Goal: Task Accomplishment & Management: Manage account settings

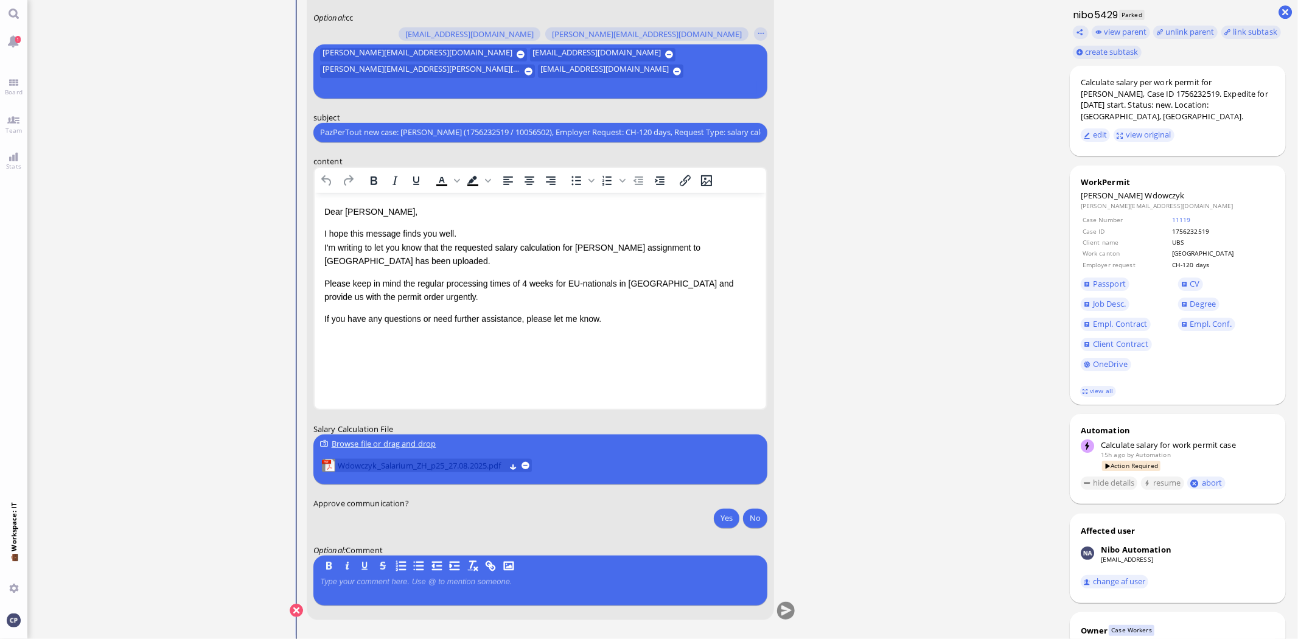
click at [411, 464] on span "Wdowczyk_Salarium_ZH_p25_27.08.2025.pdf" at bounding box center [420, 465] width 167 height 13
click at [721, 515] on button "Yes" at bounding box center [727, 517] width 26 height 19
click at [729, 516] on button "Yes" at bounding box center [727, 517] width 26 height 19
click at [1290, 51] on div "view parent unlink parent link subtask create subtask" at bounding box center [1183, 42] width 228 height 40
click at [902, 172] on ticket "[DATE] 20:34 by Automation Automation Calculate eligible salary for work permit…" at bounding box center [542, 319] width 1030 height 639
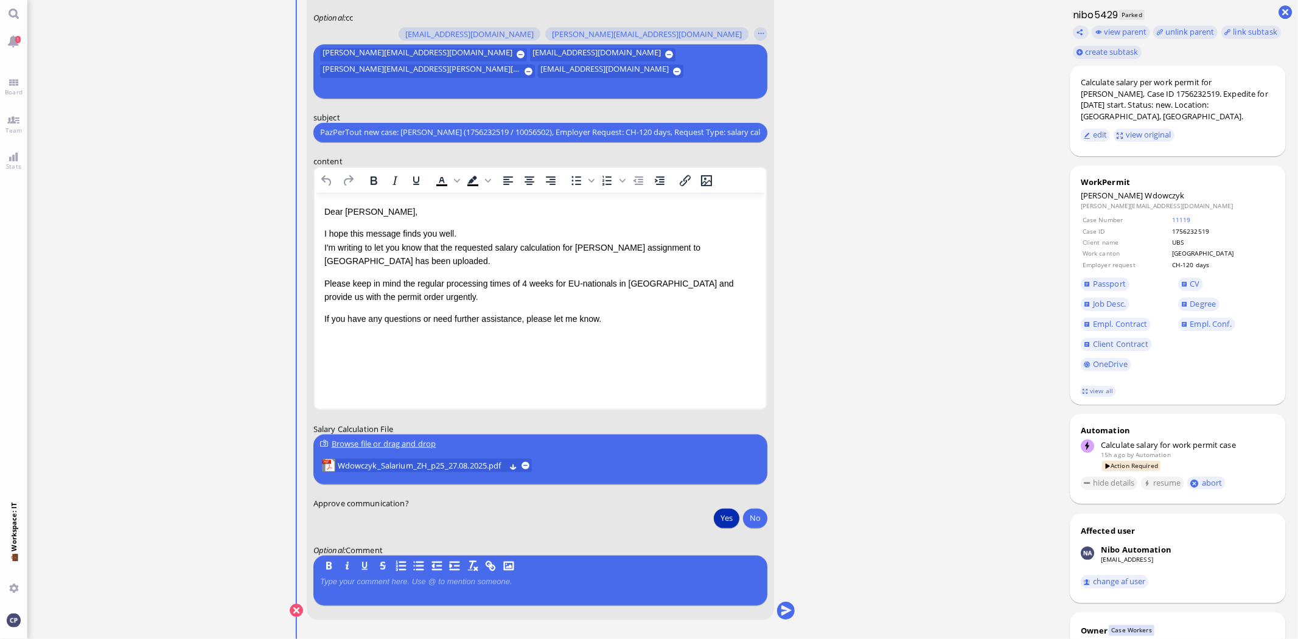
click at [857, 148] on ticket "[DATE] 20:34 by Automation Automation Calculate eligible salary for work permit…" at bounding box center [542, 319] width 1030 height 639
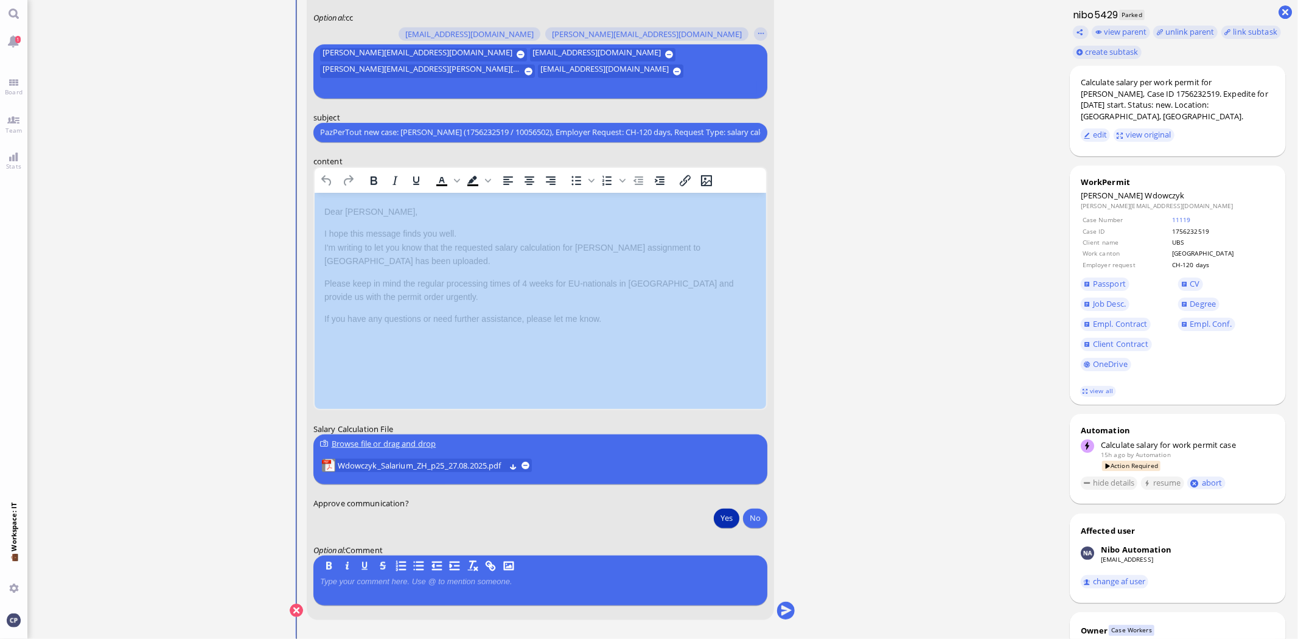
click at [857, 148] on ticket "[DATE] 20:34 by Automation Automation Calculate eligible salary for work permit…" at bounding box center [542, 319] width 1030 height 639
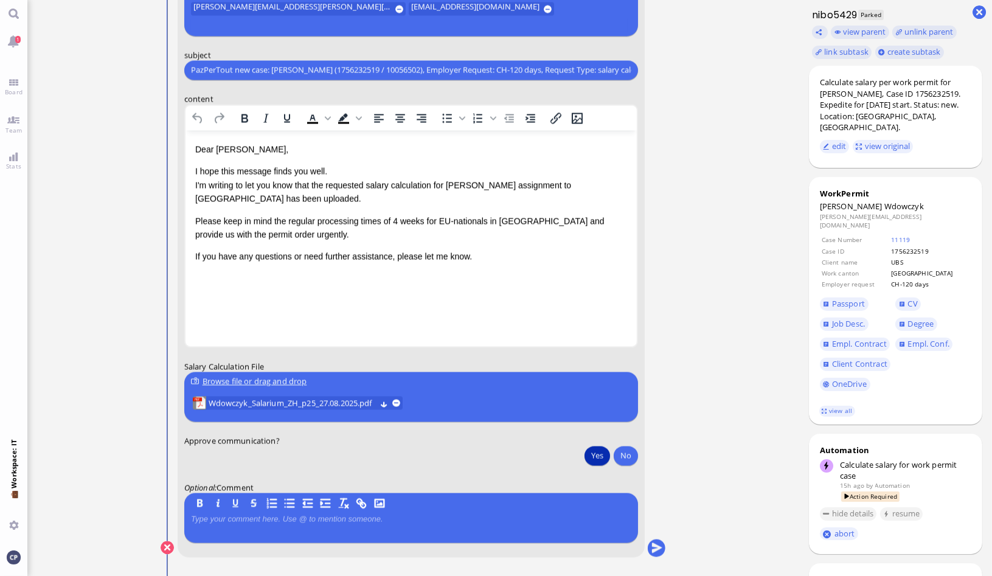
click at [640, 380] on conversation-line "You to [PERSON_NAME][EMAIL_ADDRESS][DOMAIN_NAME] [DOMAIN_NAME][EMAIL_ADDRESS][D…" at bounding box center [414, 226] width 506 height 693
click at [704, 365] on ticket "[DATE] 20:34 by Automation Automation Calculate eligible salary for work permit…" at bounding box center [413, 288] width 772 height 576
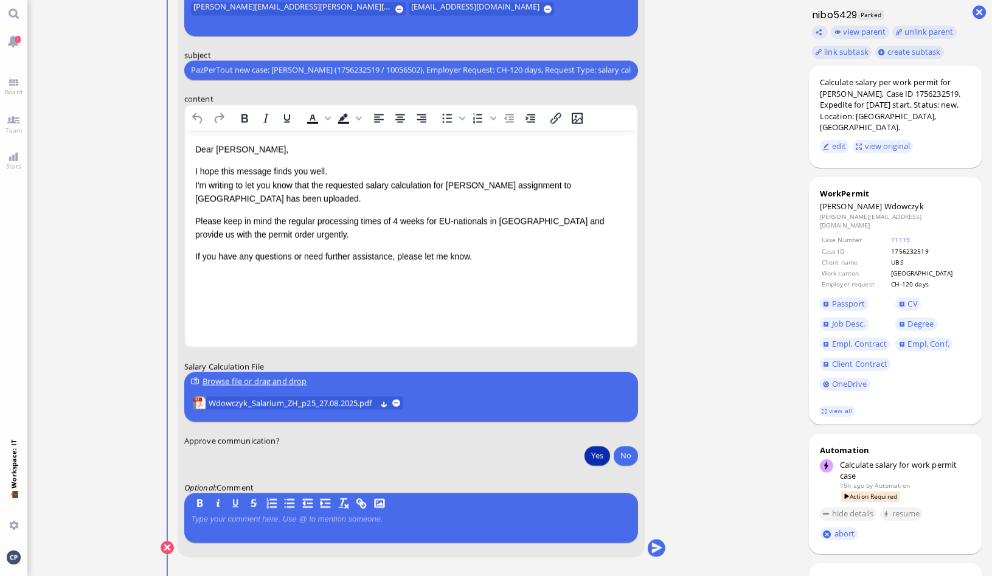
click at [643, 397] on conversation-line "You to [PERSON_NAME][EMAIL_ADDRESS][DOMAIN_NAME] [DOMAIN_NAME][EMAIL_ADDRESS][D…" at bounding box center [414, 226] width 506 height 693
click at [634, 397] on form "to [PERSON_NAME][EMAIL_ADDRESS][DOMAIN_NAME] [DOMAIN_NAME][EMAIL_ADDRESS][DOMAI…" at bounding box center [411, 218] width 468 height 677
click at [594, 411] on uploader "Browse file or drag and drop Wdowczyk_Salarium_ZH_p25_27.08.2025.pdf" at bounding box center [411, 397] width 454 height 50
click at [549, 275] on html "Dear [PERSON_NAME], I hope this message finds you well. I'm writing to let you …" at bounding box center [410, 202] width 451 height 145
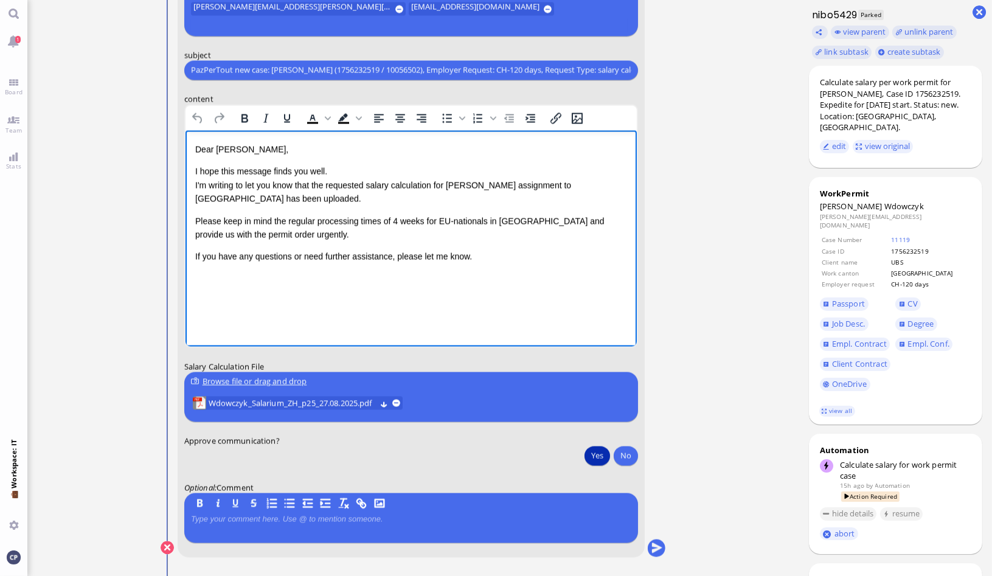
click at [593, 269] on html "Dear [PERSON_NAME], I hope this message finds you well. I'm writing to let you …" at bounding box center [410, 202] width 451 height 145
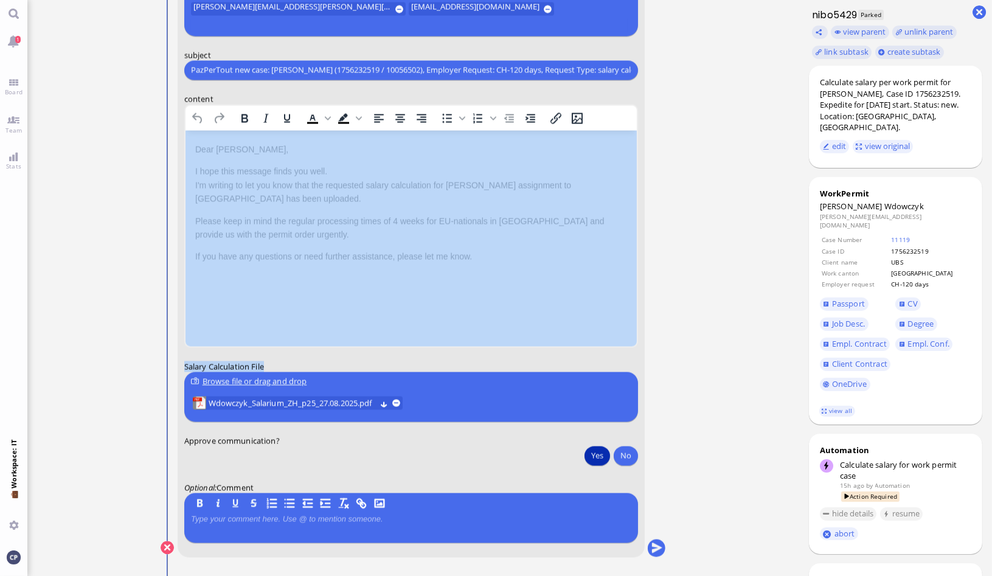
drag, startPoint x: 637, startPoint y: 359, endPoint x: 658, endPoint y: 268, distance: 93.7
click at [658, 268] on conversation-line "You to [PERSON_NAME][EMAIL_ADDRESS][DOMAIN_NAME] [DOMAIN_NAME][EMAIL_ADDRESS][D…" at bounding box center [414, 226] width 506 height 693
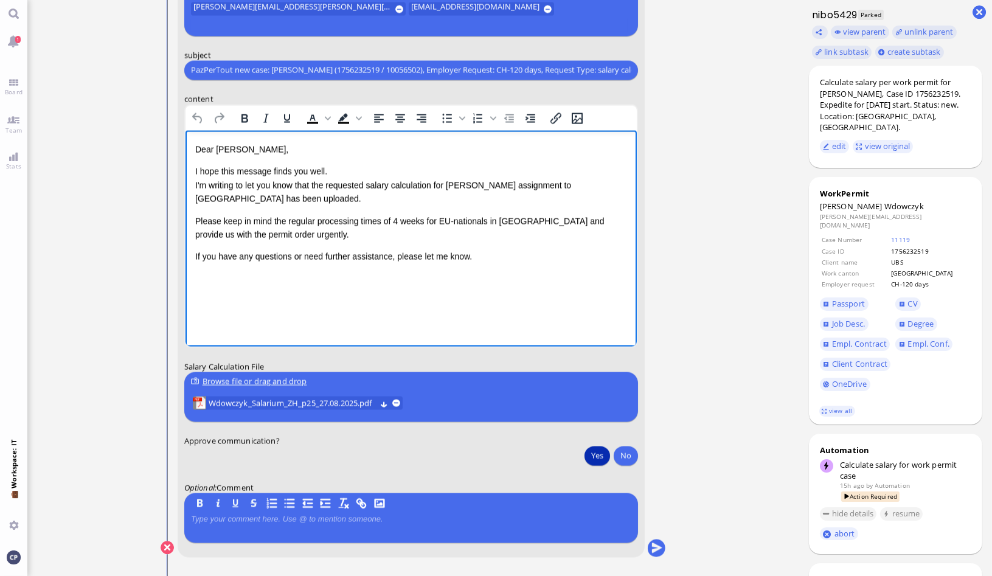
click at [562, 275] on html "Dear [PERSON_NAME], I hope this message finds you well. I'm writing to let you …" at bounding box center [410, 202] width 451 height 145
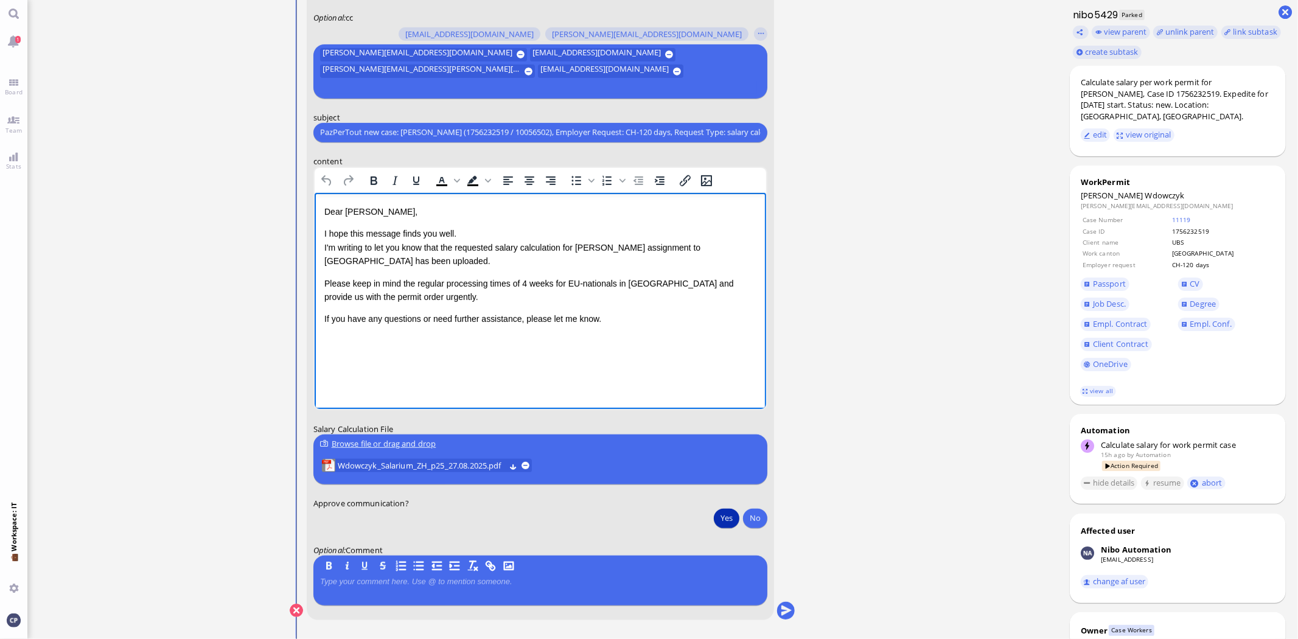
click at [740, 338] on html "Dear [PERSON_NAME], I hope this message finds you well. I'm writing to let you …" at bounding box center [539, 264] width 451 height 145
click at [709, 100] on form "to [PERSON_NAME][EMAIL_ADDRESS][DOMAIN_NAME] [DOMAIN_NAME][EMAIL_ADDRESS][DOMAI…" at bounding box center [540, 281] width 468 height 677
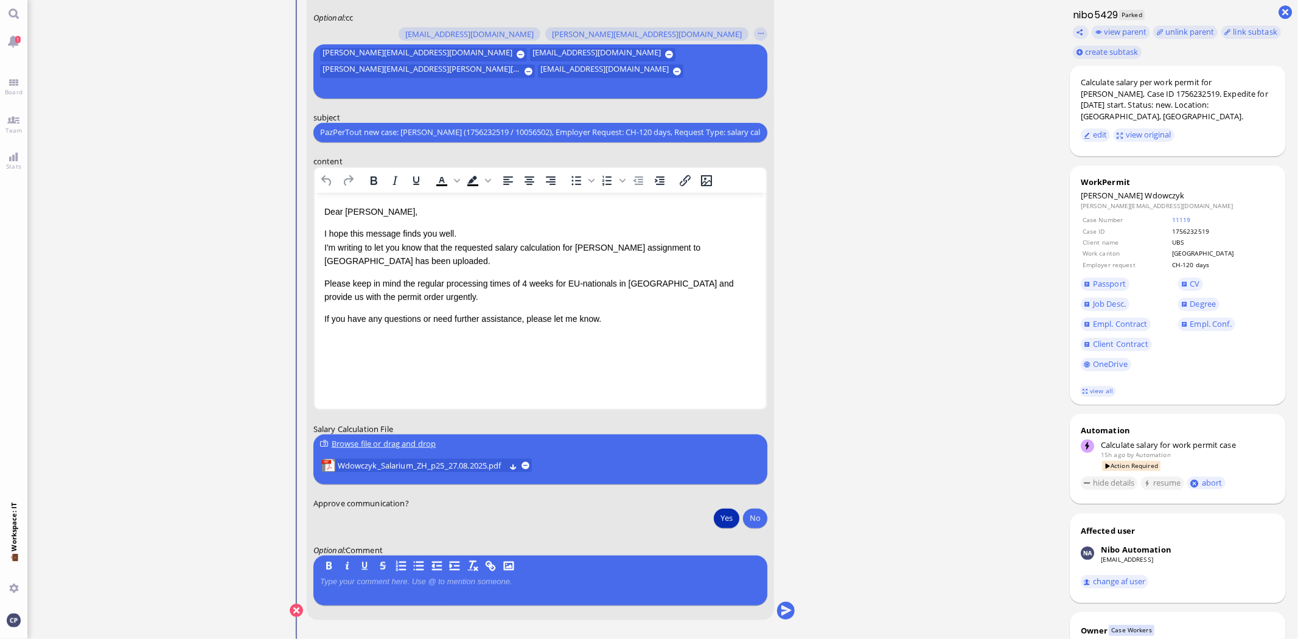
click at [779, 117] on conversation-line "You to [PERSON_NAME][EMAIL_ADDRESS][DOMAIN_NAME] [DOMAIN_NAME][EMAIL_ADDRESS][D…" at bounding box center [543, 289] width 506 height 693
click at [762, 114] on label "subject" at bounding box center [540, 116] width 454 height 11
click at [730, 510] on button "Yes" at bounding box center [727, 517] width 26 height 19
click at [11, 126] on span "Team" at bounding box center [13, 130] width 23 height 9
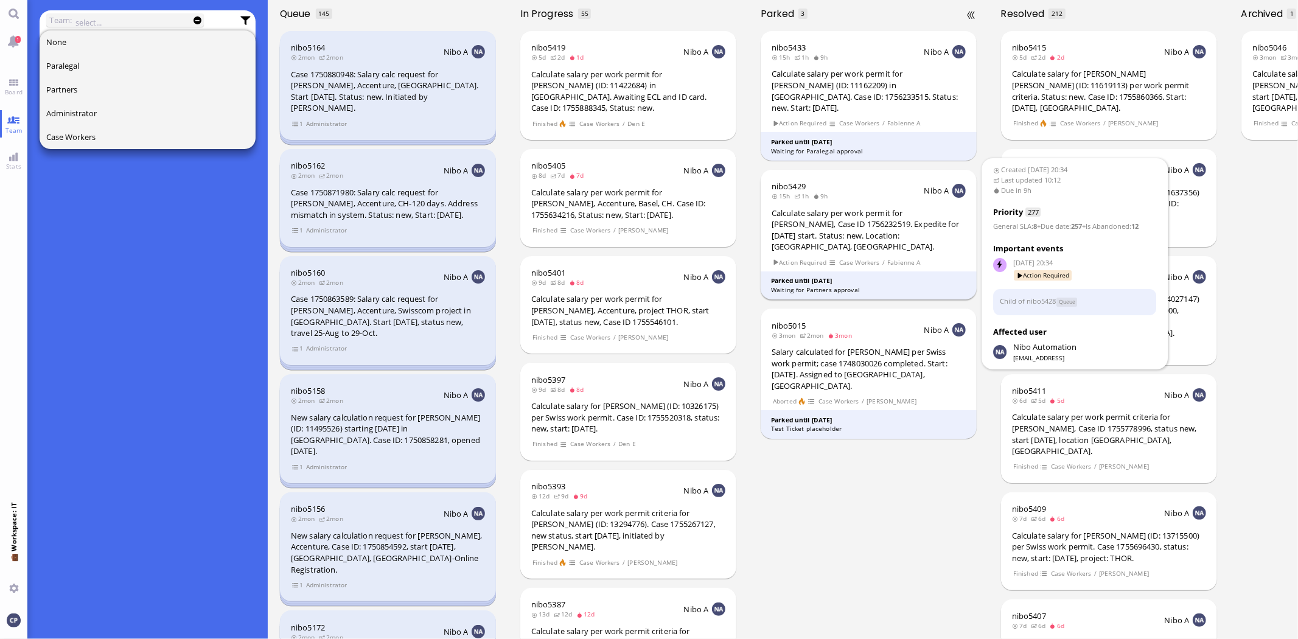
click at [822, 207] on div "Calculate salary per work permit for [PERSON_NAME], Case ID 1756232519. Expedit…" at bounding box center [868, 229] width 194 height 45
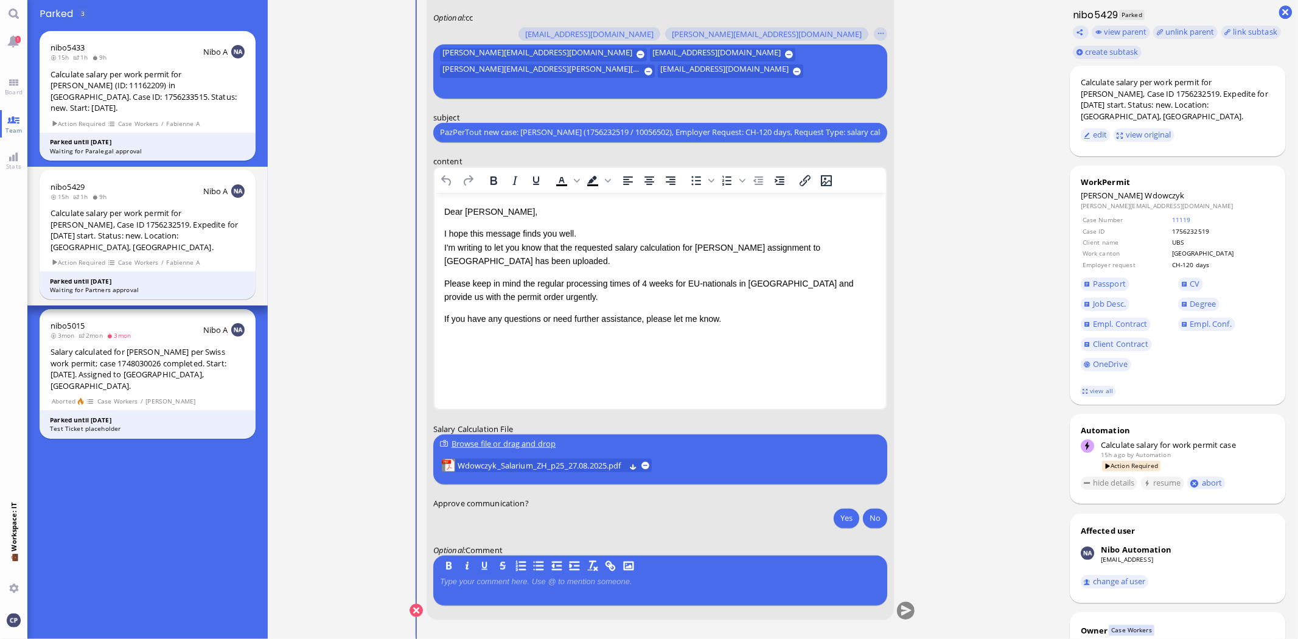
click at [894, 383] on conversation-line "You to [PERSON_NAME][EMAIL_ADDRESS][DOMAIN_NAME] [DOMAIN_NAME][EMAIL_ADDRESS][D…" at bounding box center [662, 289] width 506 height 693
drag, startPoint x: 415, startPoint y: 611, endPoint x: 422, endPoint y: 521, distance: 89.7
click at [422, 521] on div "[PERSON_NAME] Communication details review - Partners You to [PERSON_NAME][EMAI…" at bounding box center [662, 274] width 506 height 724
click at [838, 519] on button "Yes" at bounding box center [846, 517] width 26 height 19
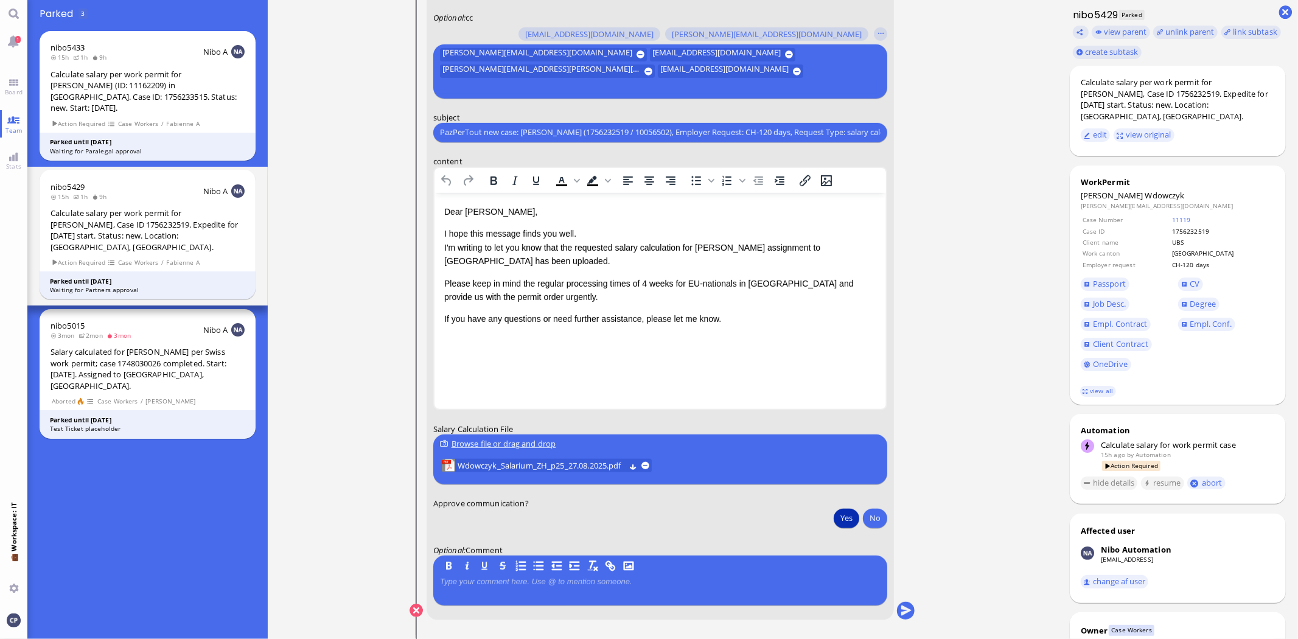
click at [1022, 240] on ticket "[DATE] 20:34 by Automation Automation Calculate eligible salary for work permit…" at bounding box center [663, 319] width 790 height 639
click at [950, 256] on ticket "[DATE] 20:34 by Automation Automation Calculate eligible salary for work permit…" at bounding box center [663, 319] width 790 height 639
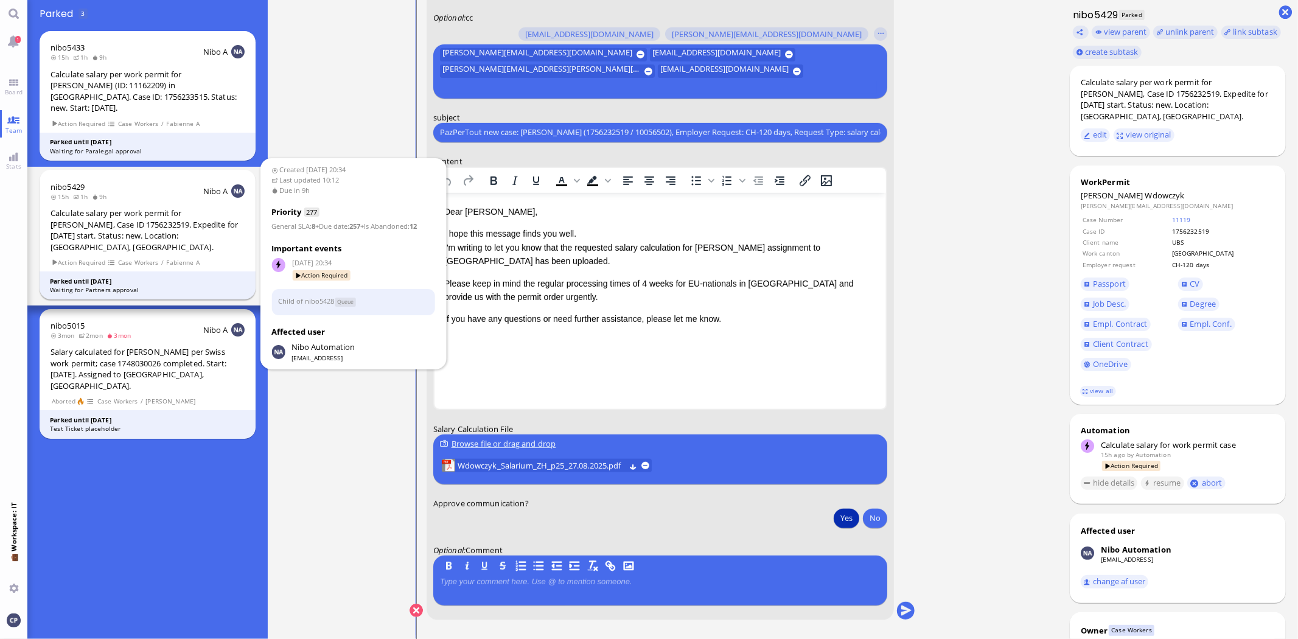
click at [187, 257] on span "Fabienne A" at bounding box center [183, 262] width 34 height 10
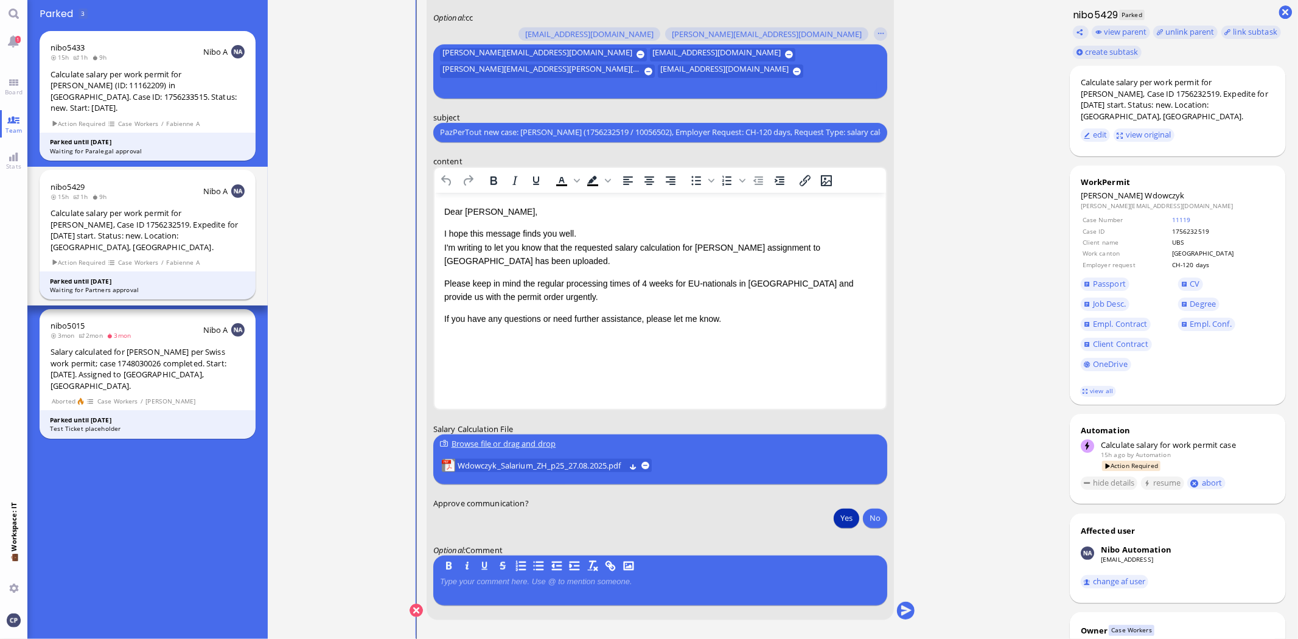
click at [187, 257] on span "Fabienne A" at bounding box center [183, 262] width 34 height 10
click at [967, 96] on ticket "[DATE] 20:34 by Automation Automation Calculate eligible salary for work permit…" at bounding box center [663, 319] width 790 height 639
click at [999, 497] on ticket "[DATE] 20:34 by Automation Automation Calculate eligible salary for work permit…" at bounding box center [663, 319] width 790 height 639
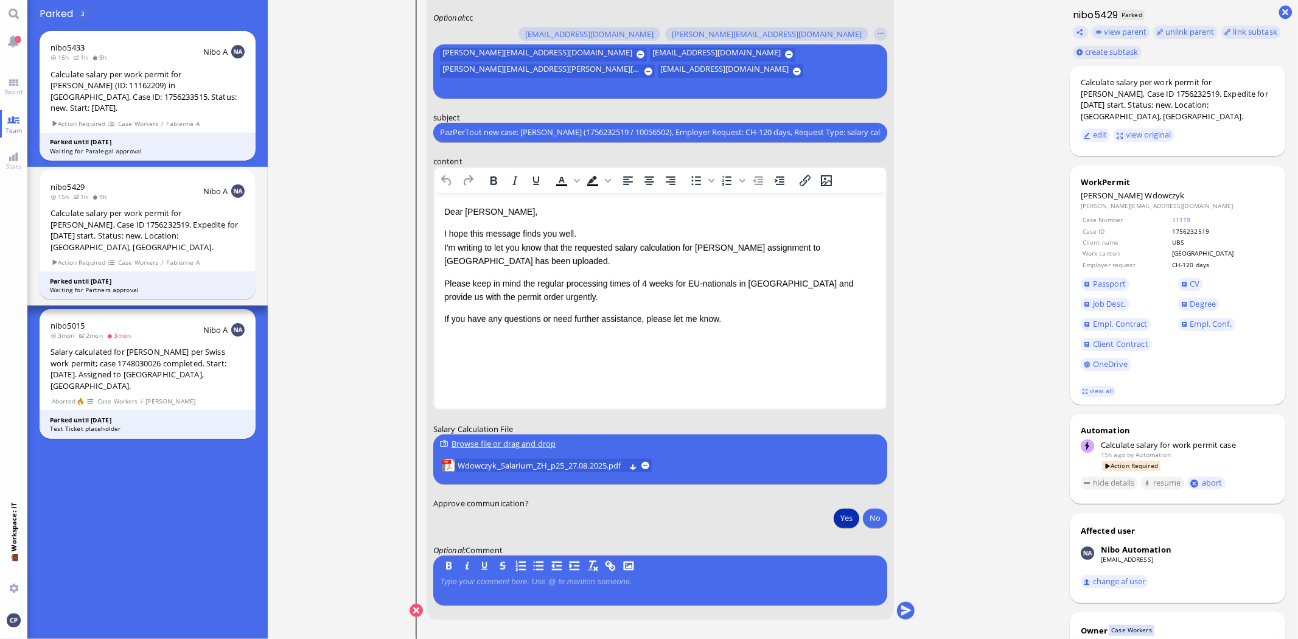
click at [995, 499] on ticket "[DATE] 20:34 by Automation Automation Calculate eligible salary for work permit…" at bounding box center [663, 319] width 790 height 639
click at [838, 515] on button "Yes" at bounding box center [846, 517] width 26 height 19
click at [551, 265] on p "I hope this message finds you well. I'm writing to let you know that the reques…" at bounding box center [659, 246] width 432 height 41
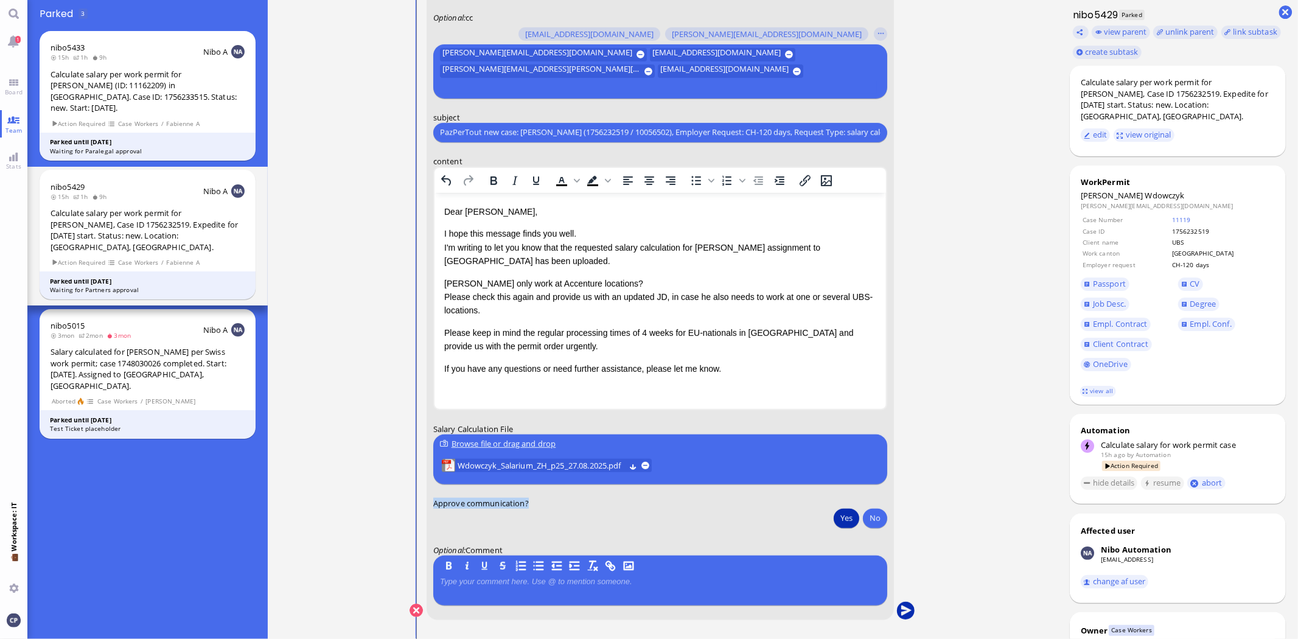
click at [906, 615] on button "submit" at bounding box center [906, 611] width 18 height 18
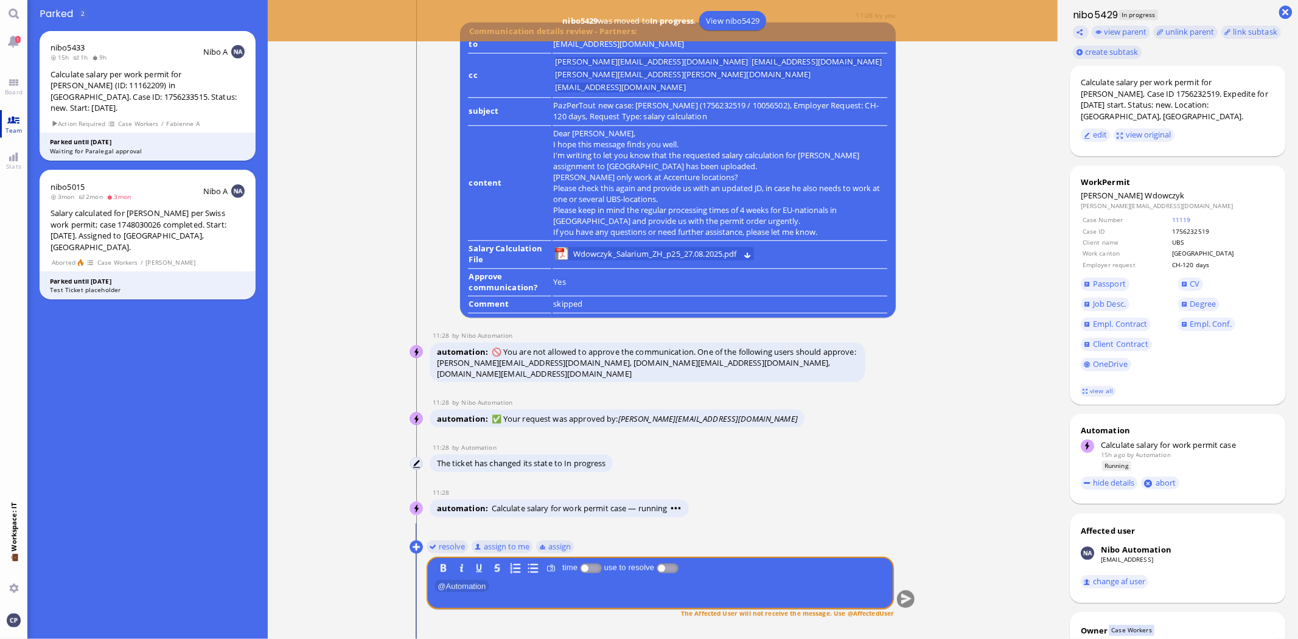
click at [14, 123] on link "Team" at bounding box center [13, 123] width 27 height 27
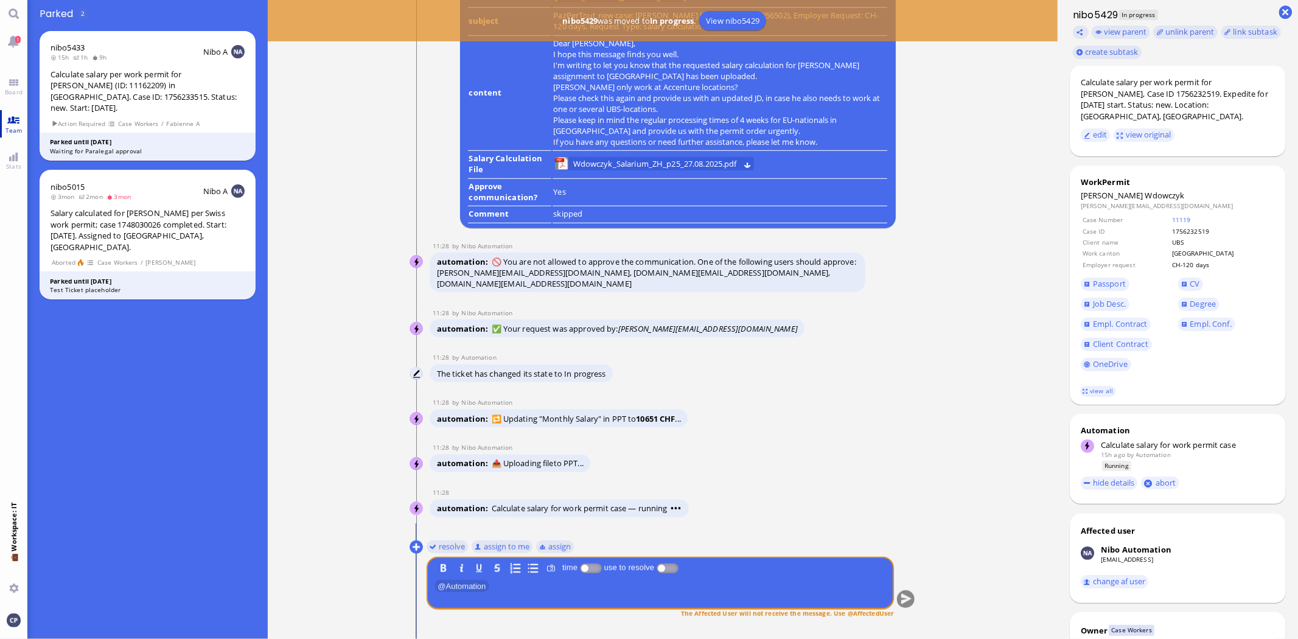
click at [15, 126] on span "Team" at bounding box center [13, 130] width 23 height 9
click at [718, 221] on td "skipped" at bounding box center [719, 215] width 335 height 16
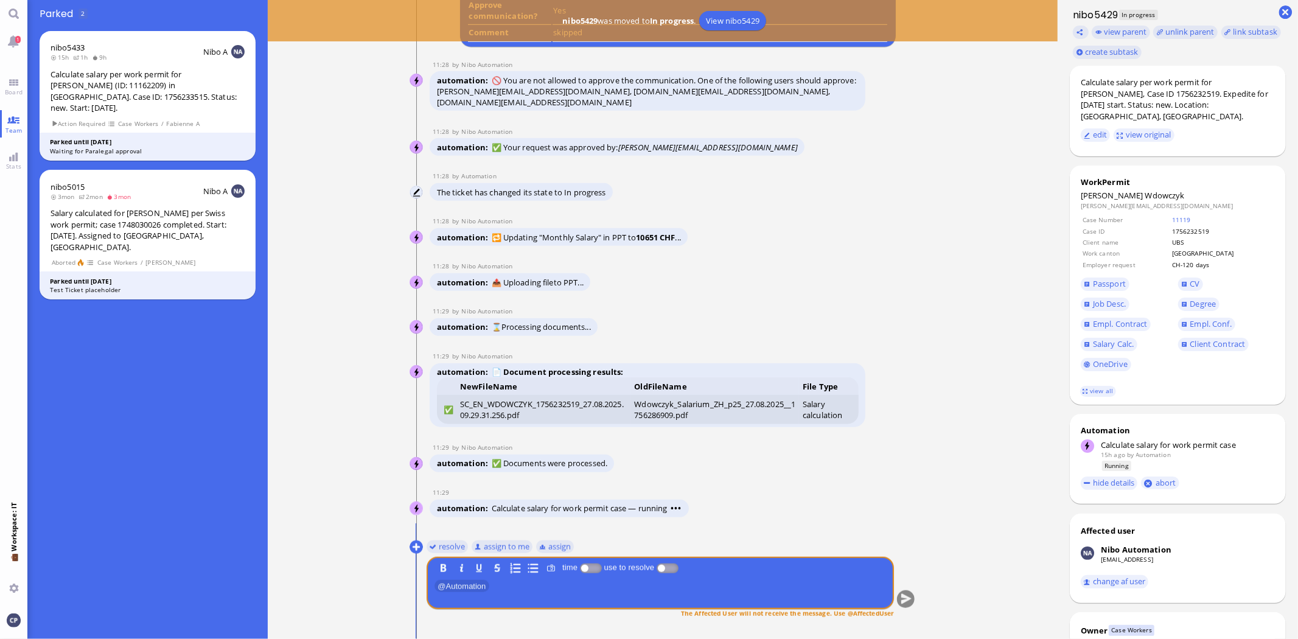
click at [23, 123] on link "Team" at bounding box center [13, 123] width 27 height 27
click at [4, 127] on span "Team" at bounding box center [13, 130] width 23 height 9
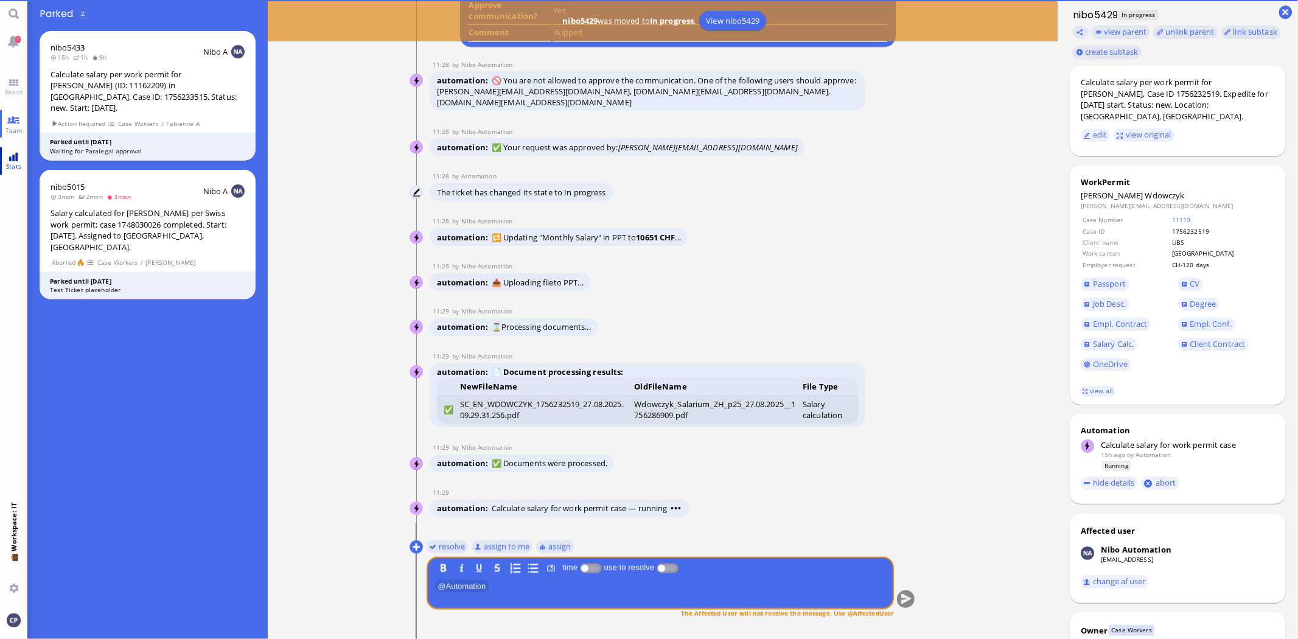
click at [10, 158] on link "Stats" at bounding box center [13, 160] width 27 height 27
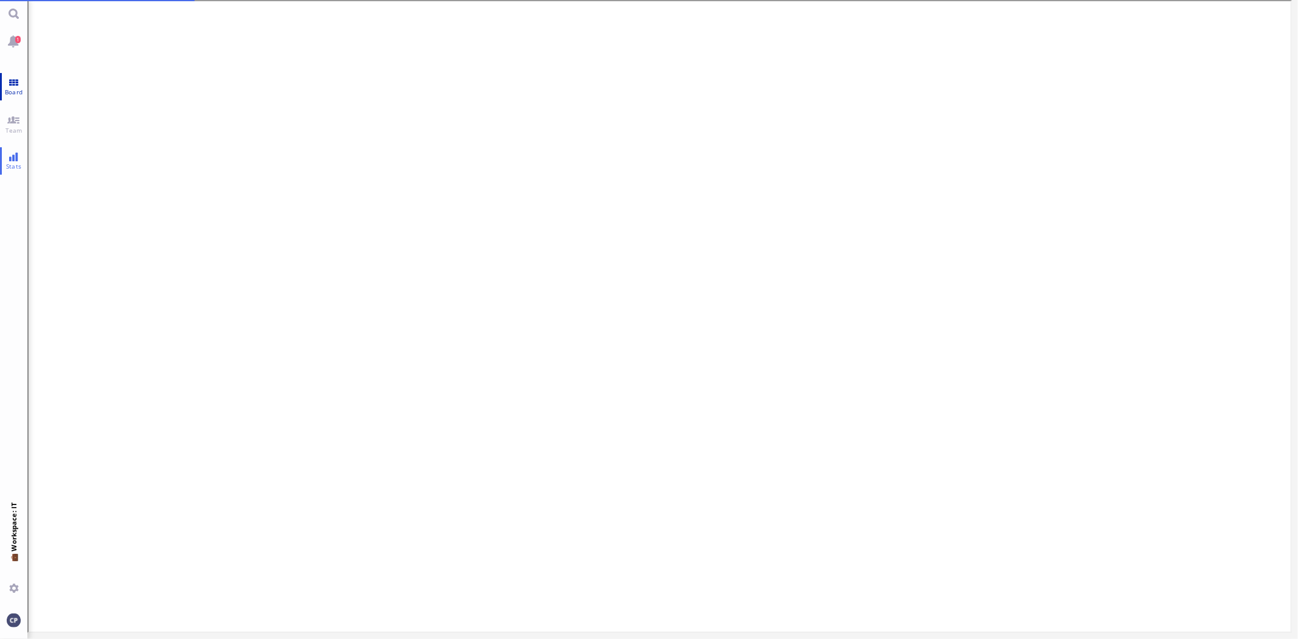
click at [12, 88] on span "Board" at bounding box center [14, 92] width 24 height 9
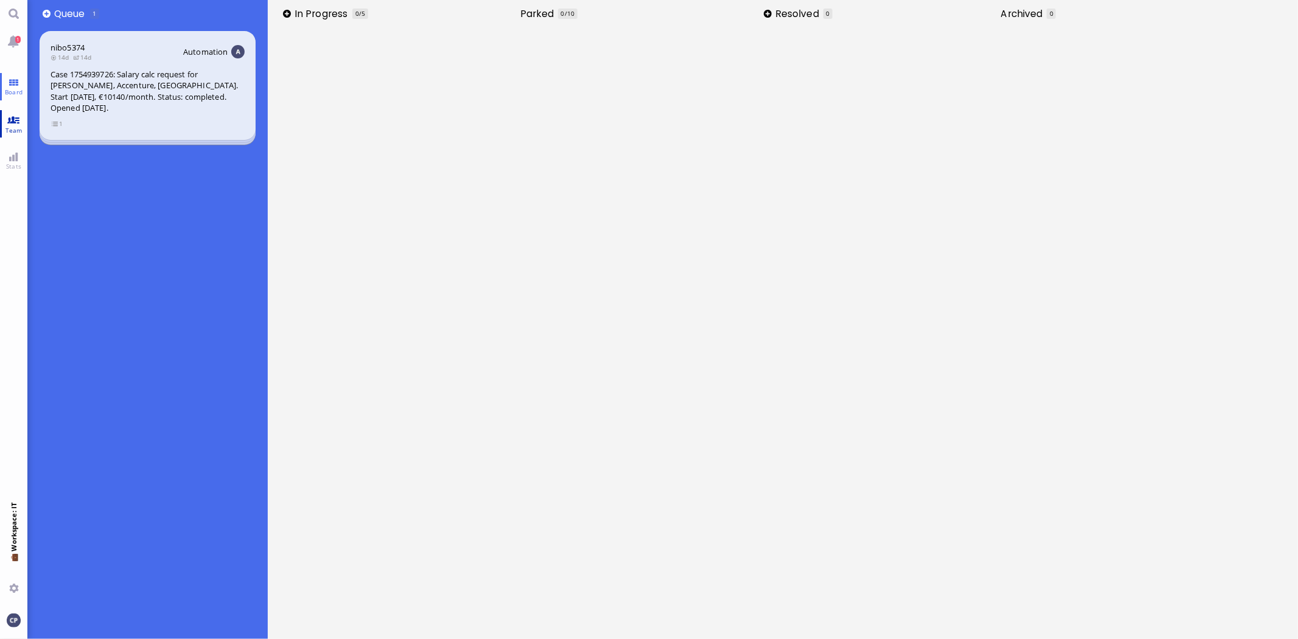
click at [17, 122] on link "Team" at bounding box center [13, 123] width 27 height 27
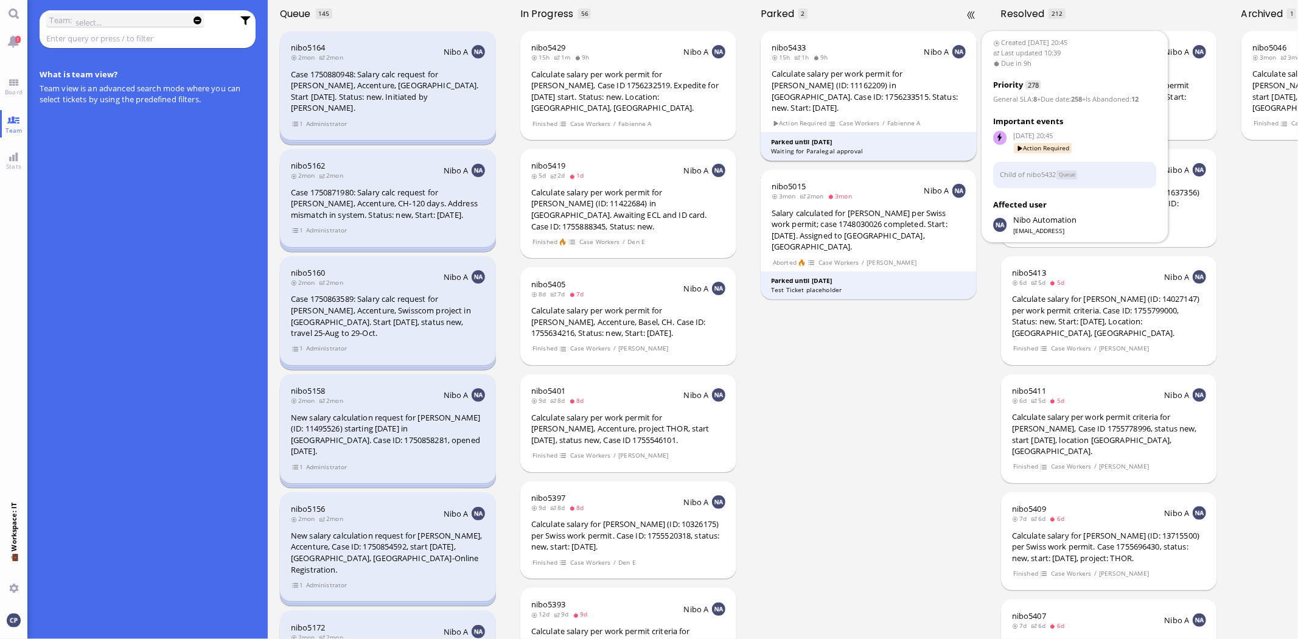
click at [836, 79] on div "Calculate salary per work permit for [PERSON_NAME] (ID: 11162209) in [GEOGRAPHI…" at bounding box center [868, 90] width 194 height 45
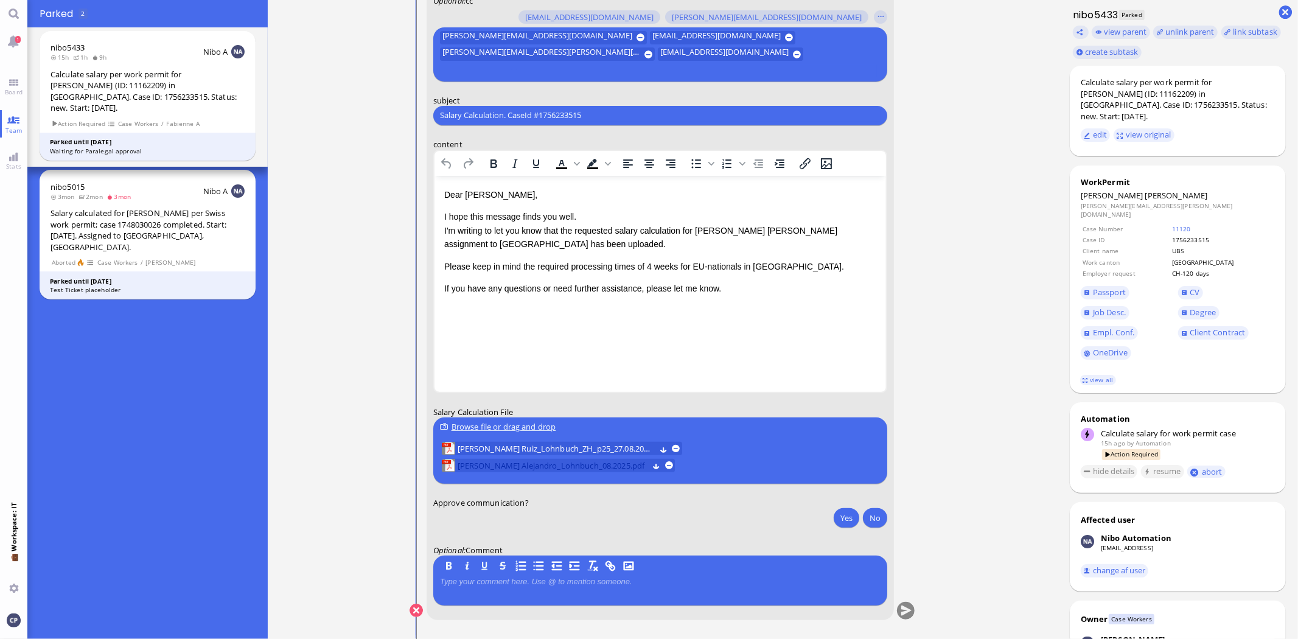
click at [512, 467] on span "[PERSON_NAME] Alejandro_Lohnbuch_08.2025.pdf" at bounding box center [552, 465] width 190 height 13
click at [576, 450] on span "[PERSON_NAME] Ruiz_Lohnbuch_ZH_p25_27.08.2025.pdf" at bounding box center [556, 448] width 198 height 13
drag, startPoint x: 919, startPoint y: 335, endPoint x: 933, endPoint y: 268, distance: 68.5
click at [933, 268] on nitautoscroll "[DATE] 20:45 by Automation Automation Calculate eligible salary for work permit…" at bounding box center [662, 319] width 562 height 639
drag, startPoint x: 956, startPoint y: 295, endPoint x: 948, endPoint y: 240, distance: 56.0
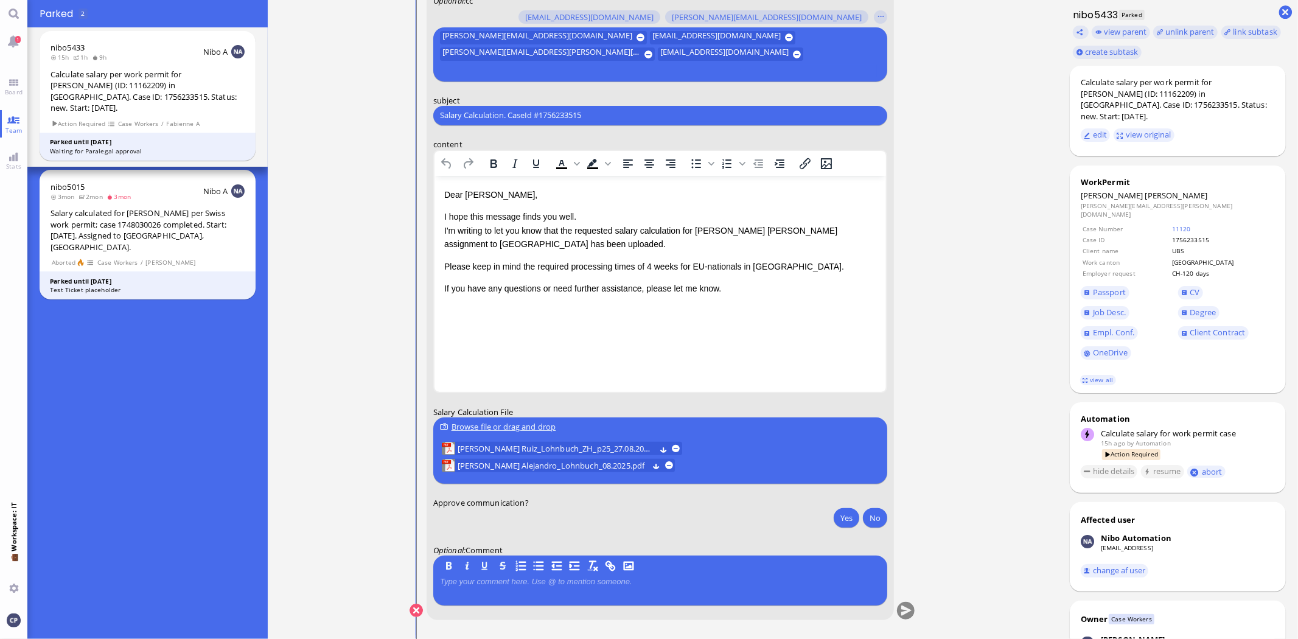
click at [948, 240] on ticket "[DATE] 20:45 by Automation Automation Calculate eligible salary for work permit…" at bounding box center [663, 319] width 790 height 639
click at [625, 119] on input "Salary Calculation. CaseId #1756233515" at bounding box center [660, 115] width 440 height 13
drag, startPoint x: 880, startPoint y: 138, endPoint x: 1000, endPoint y: 163, distance: 122.4
click at [883, 139] on label "content" at bounding box center [660, 144] width 454 height 11
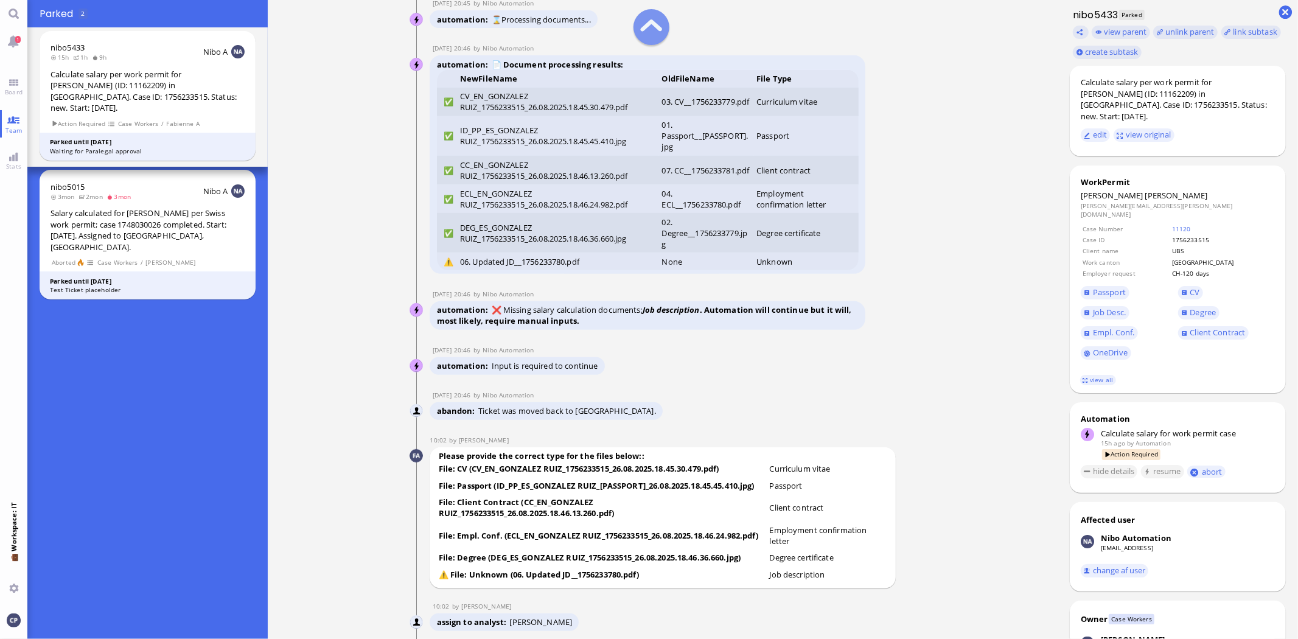
scroll to position [-3582, 0]
